Goal: Task Accomplishment & Management: Use online tool/utility

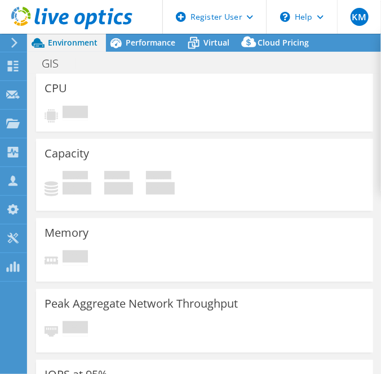
select select "USEast"
select select "USD"
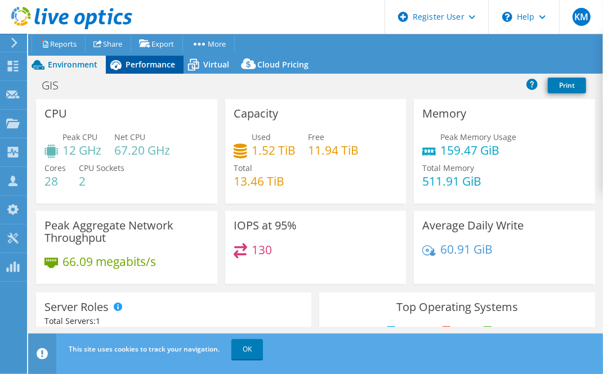
click at [157, 69] on span "Performance" at bounding box center [151, 64] width 50 height 11
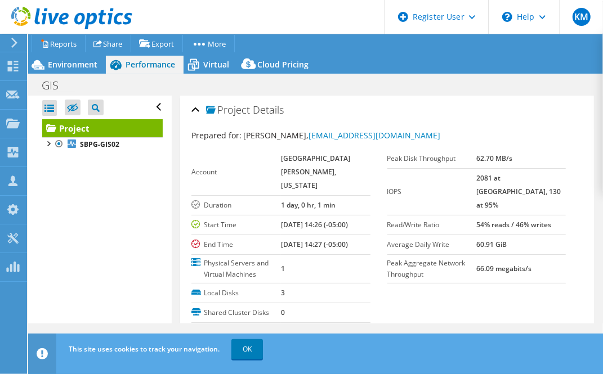
scroll to position [226, 0]
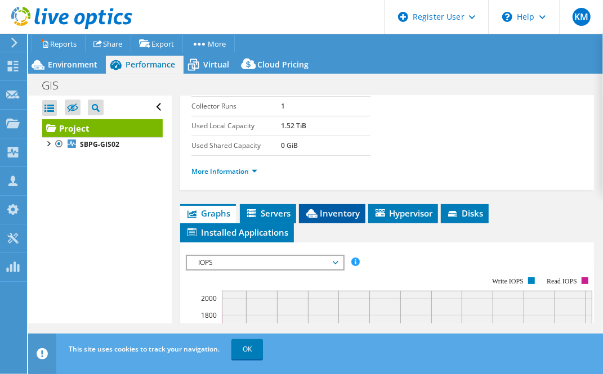
click at [338, 208] on span "Inventory" at bounding box center [332, 213] width 55 height 11
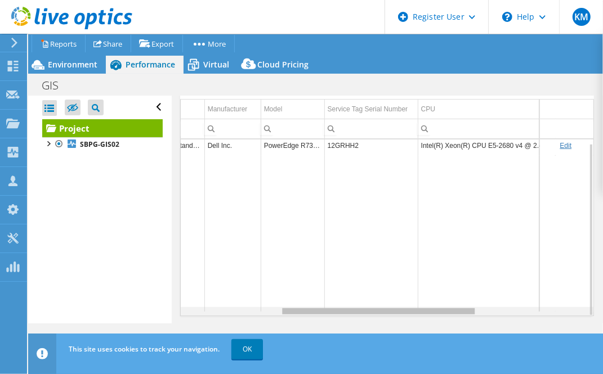
scroll to position [0, 0]
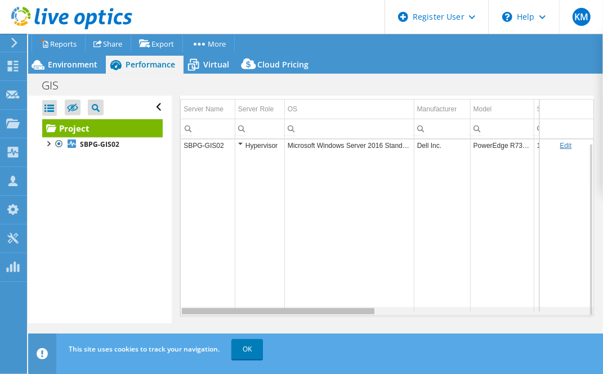
drag, startPoint x: 269, startPoint y: 294, endPoint x: 109, endPoint y: 261, distance: 163.3
click at [109, 261] on body "KM Dell User [PERSON_NAME] [PERSON_NAME][EMAIL_ADDRESS][DOMAIN_NAME] Dell My Pr…" at bounding box center [301, 187] width 603 height 374
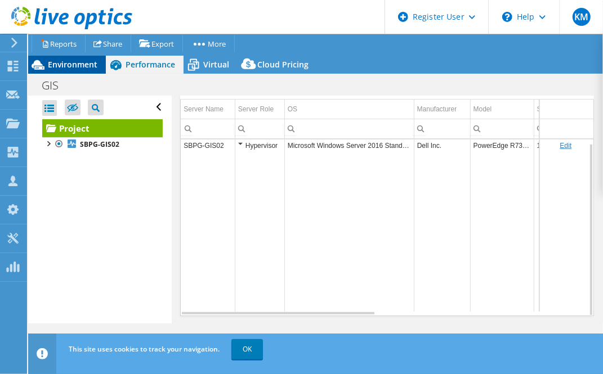
click at [47, 63] on icon at bounding box center [38, 65] width 20 height 20
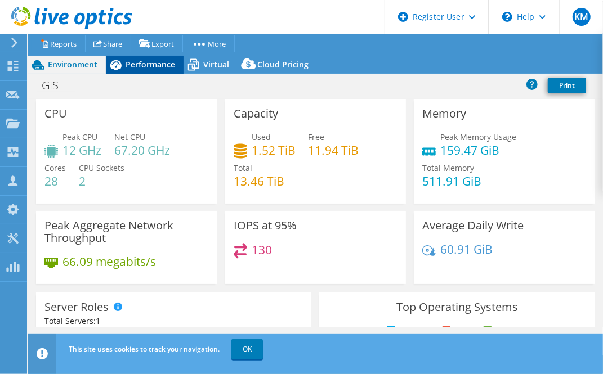
click at [152, 63] on span "Performance" at bounding box center [151, 64] width 50 height 11
